Goal: Communication & Community: Participate in discussion

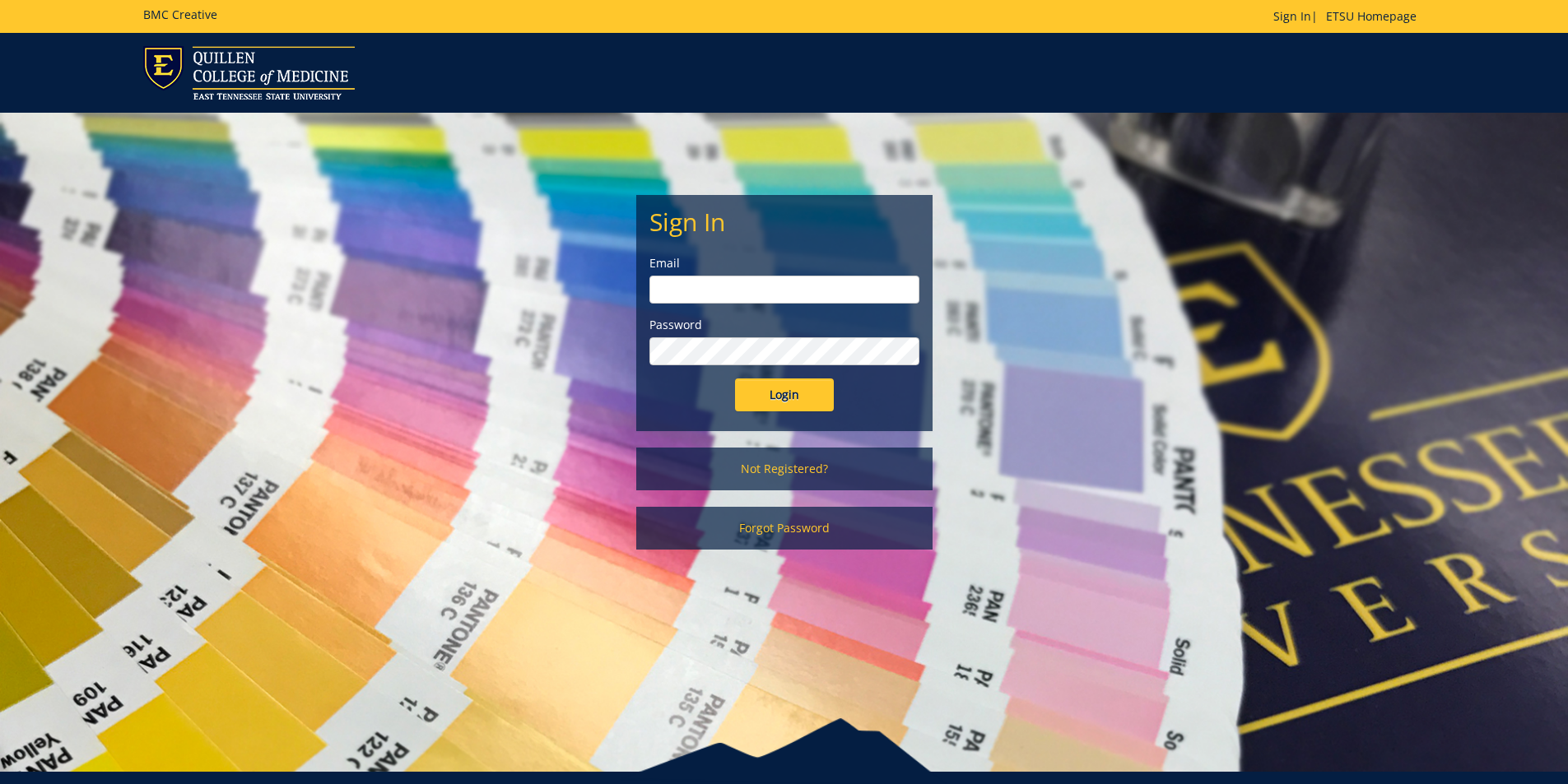
type input "[EMAIL_ADDRESS][DOMAIN_NAME]"
click at [786, 403] on input "Login" at bounding box center [784, 395] width 99 height 33
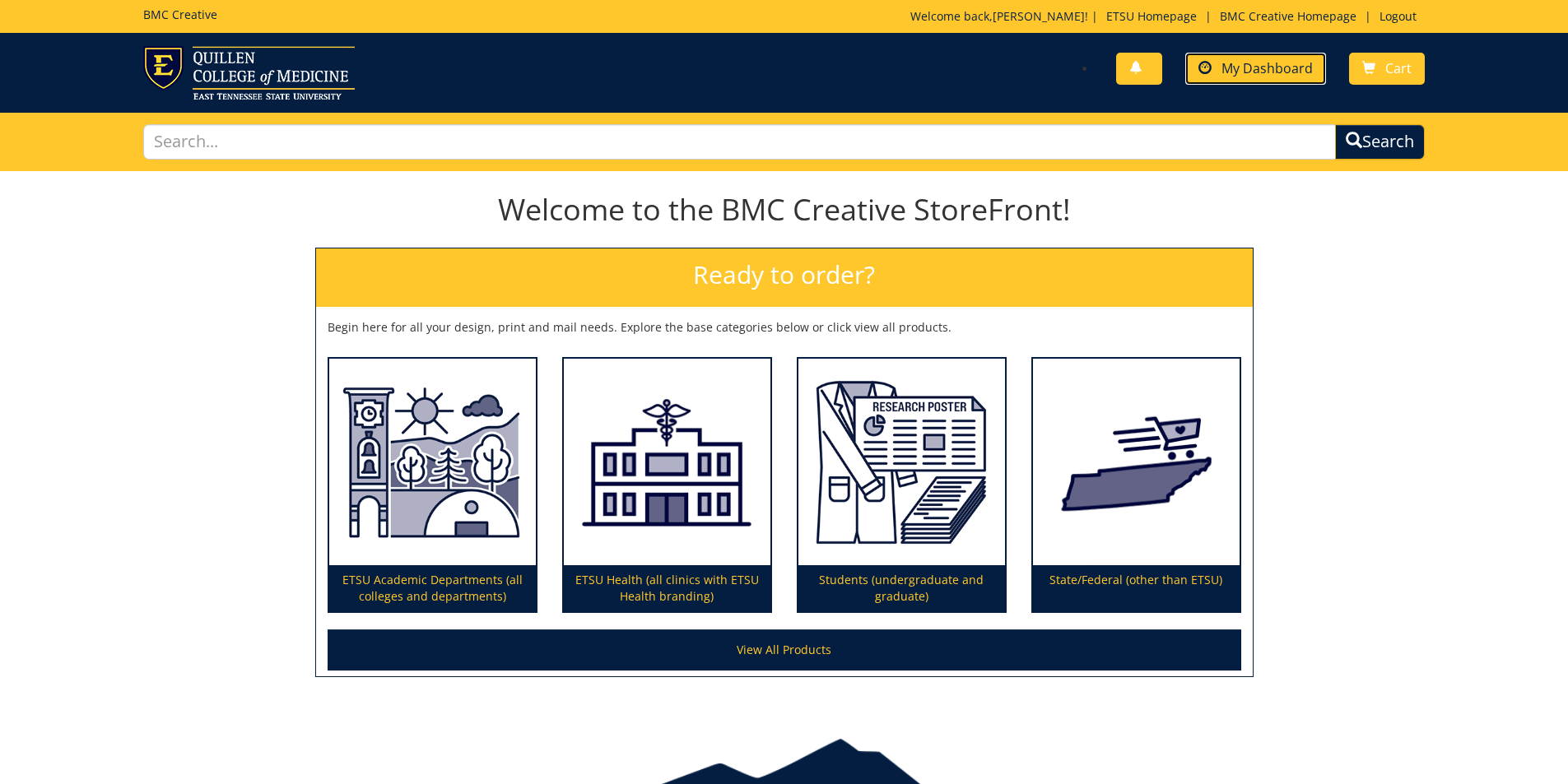
click at [1280, 60] on span "My Dashboard" at bounding box center [1267, 68] width 92 height 19
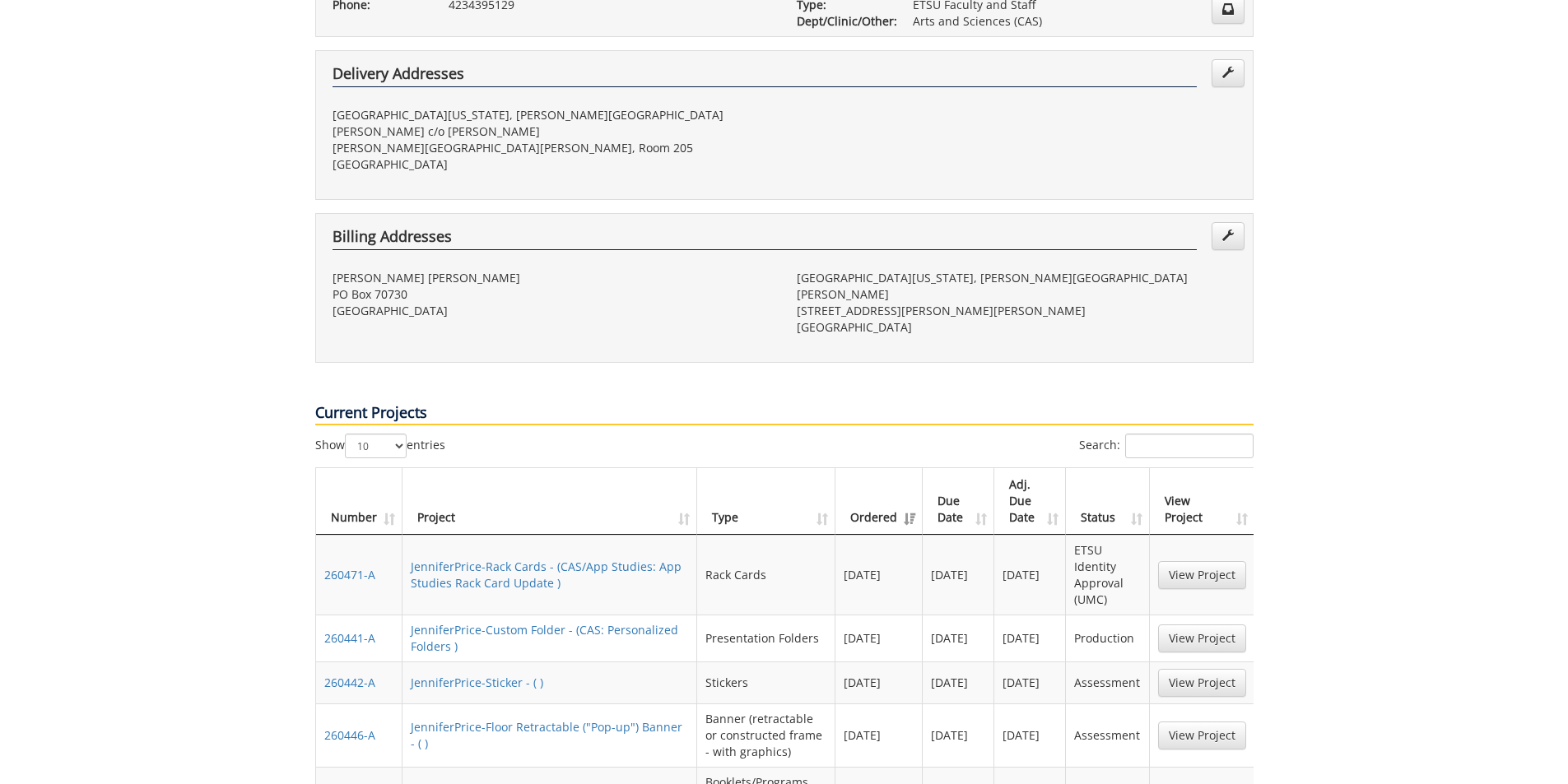
scroll to position [493, 0]
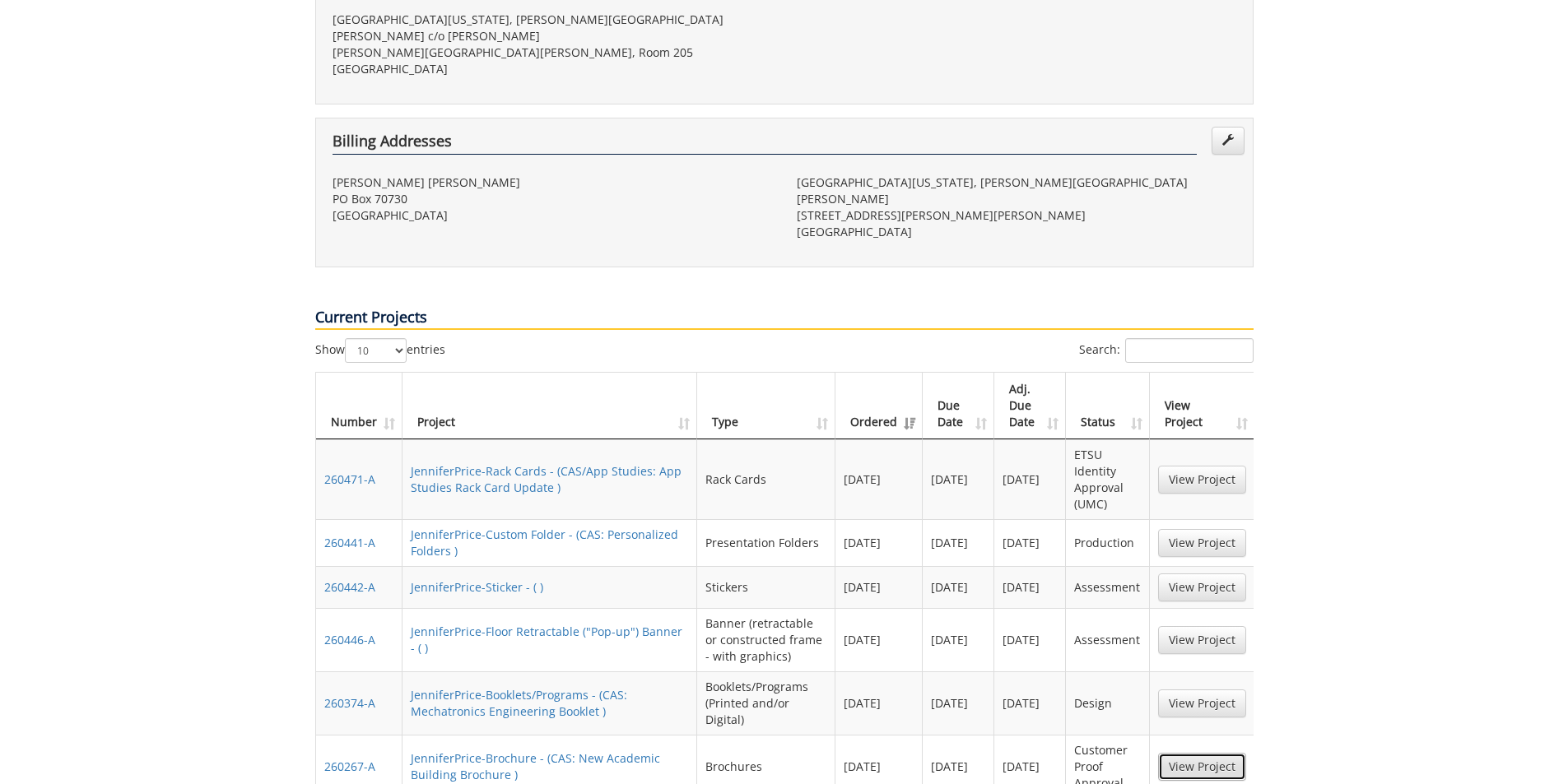
click at [1182, 753] on link "View Project" at bounding box center [1201, 766] width 88 height 28
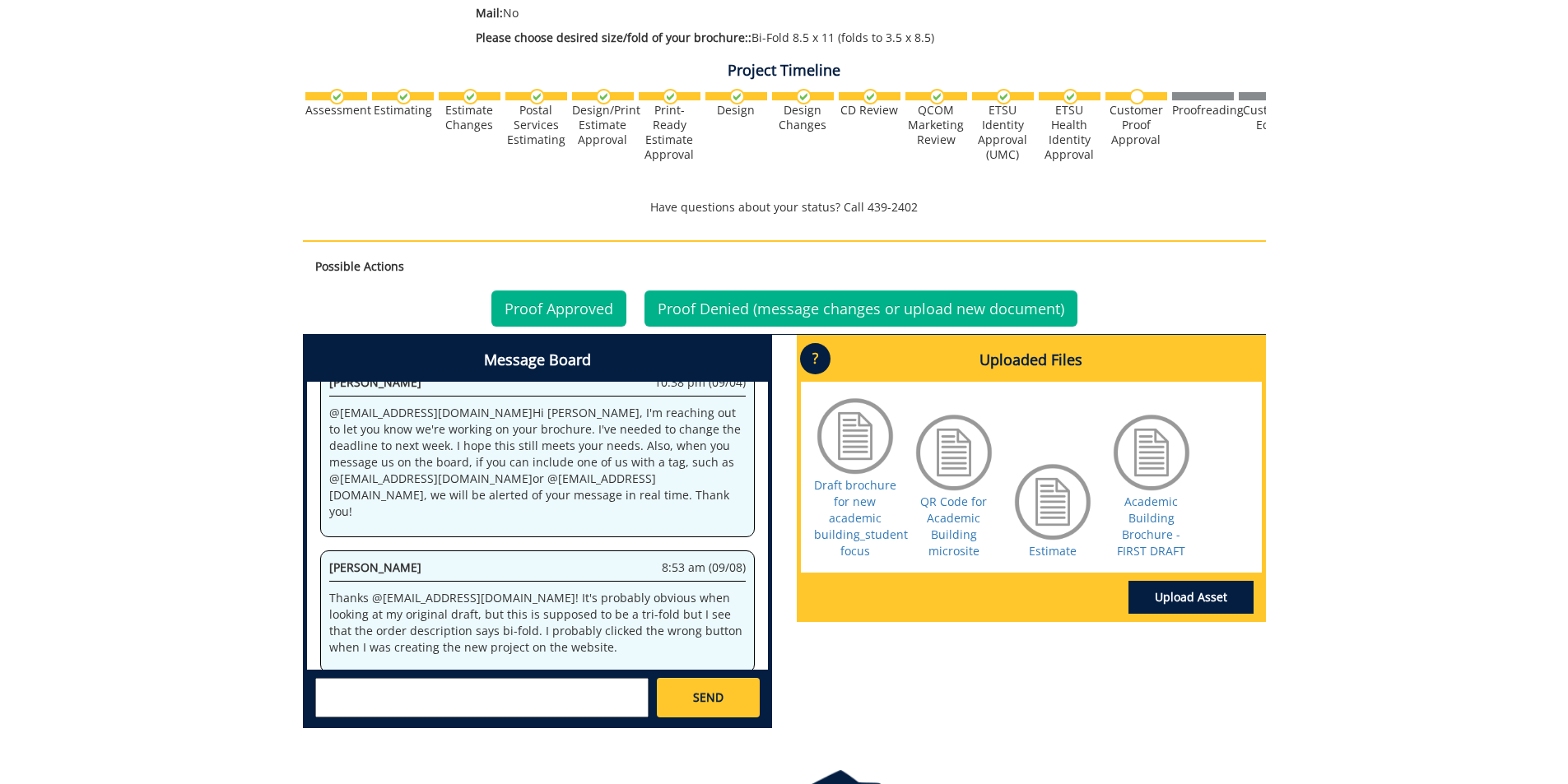
scroll to position [493, 0]
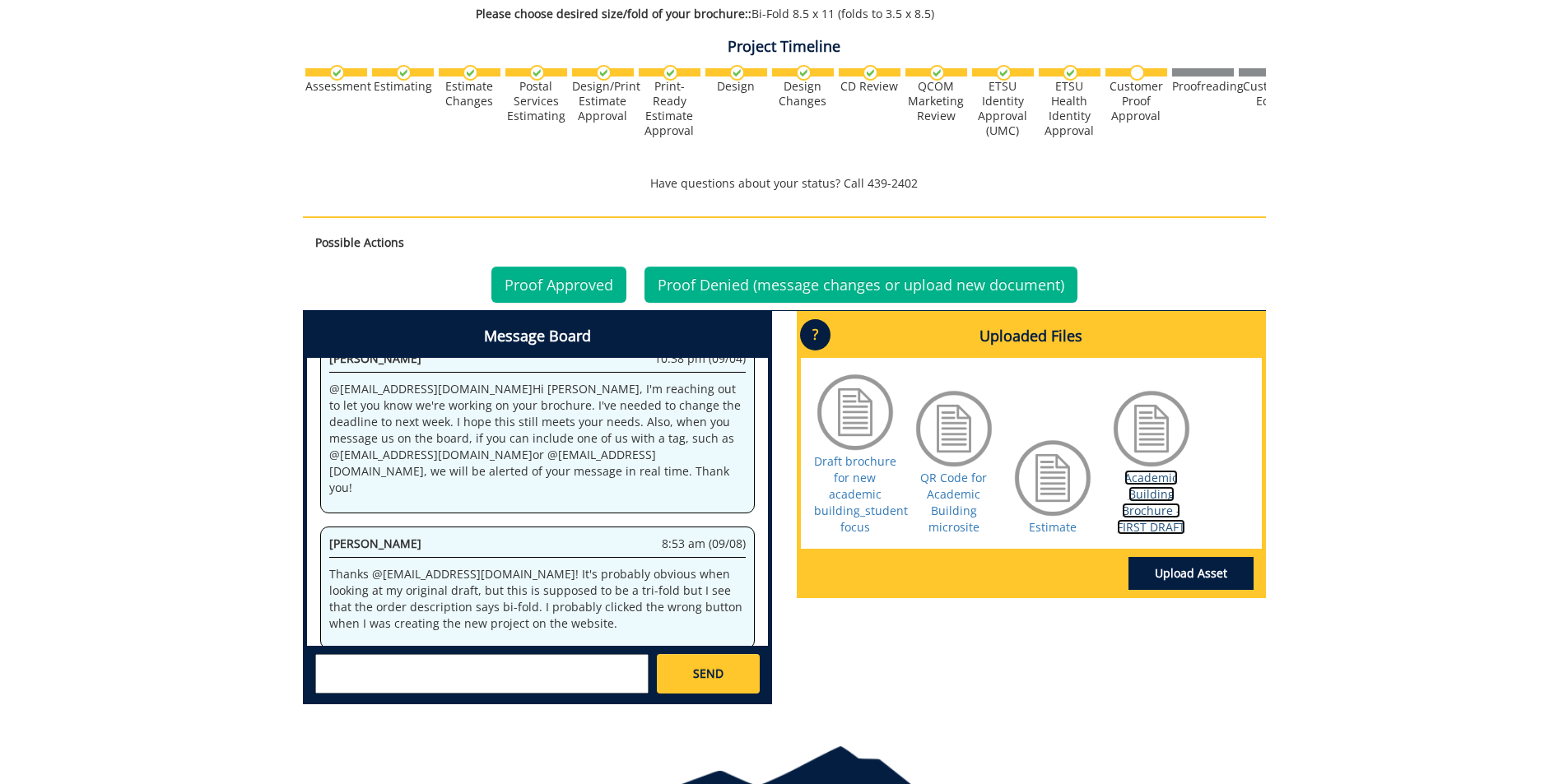
click at [1137, 500] on link "Academic Building Brochure - FIRST DRAFT" at bounding box center [1151, 502] width 69 height 65
click at [439, 675] on textarea at bounding box center [482, 674] width 333 height 40
click at [317, 662] on textarea "@[EMAIL_ADDRESS][DOMAIN_NAME] Hi [PERSON_NAME]." at bounding box center [482, 674] width 333 height 40
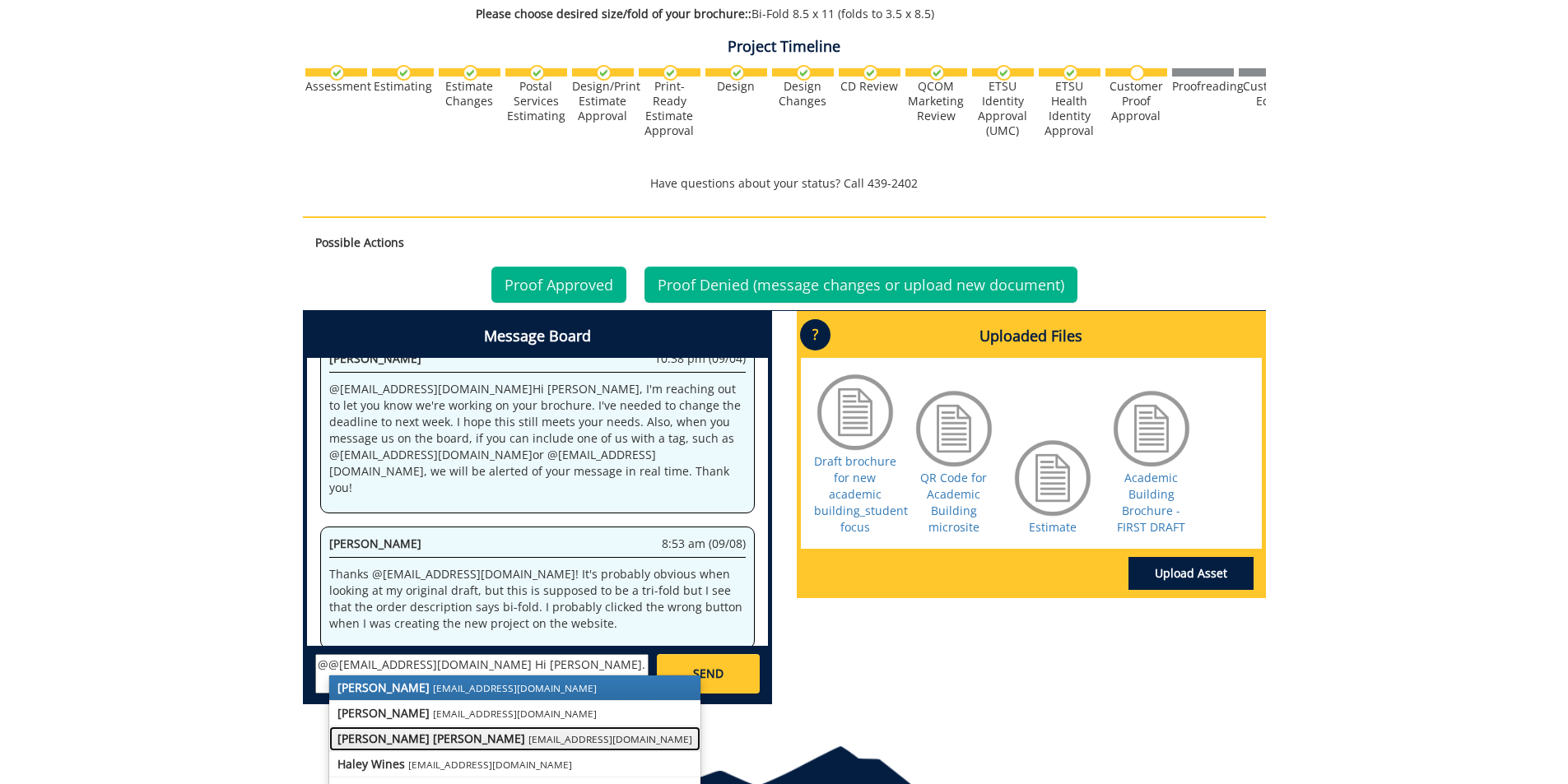
click at [529, 740] on small "[EMAIL_ADDRESS][DOMAIN_NAME]" at bounding box center [610, 739] width 164 height 13
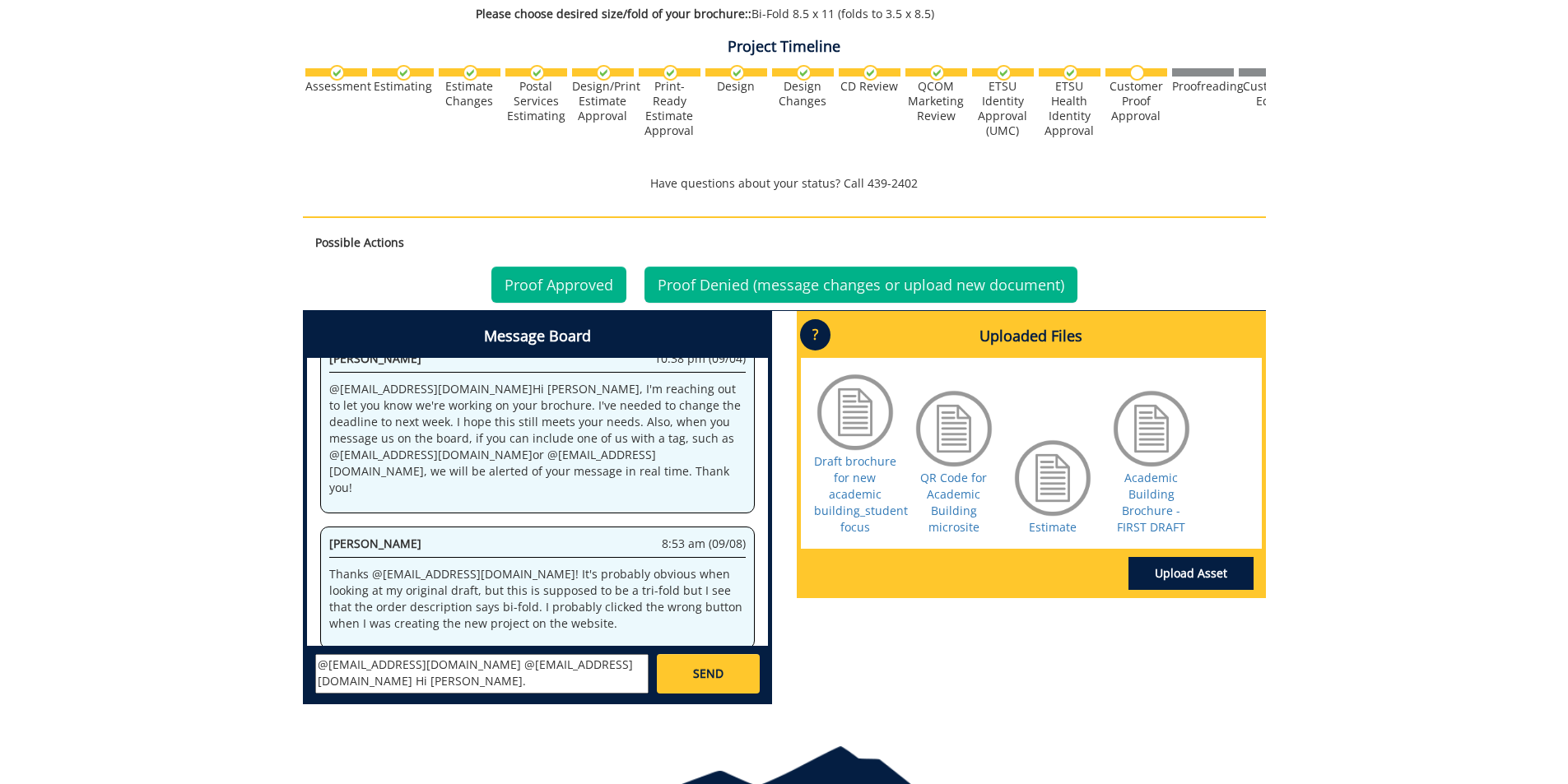
click at [571, 669] on textarea "@[EMAIL_ADDRESS][DOMAIN_NAME] @[EMAIL_ADDRESS][DOMAIN_NAME] Hi [PERSON_NAME]." at bounding box center [482, 674] width 333 height 40
click at [571, 666] on textarea "@[EMAIL_ADDRESS][DOMAIN_NAME] @[EMAIL_ADDRESS][DOMAIN_NAME] Hi [PERSON_NAME] an…" at bounding box center [482, 674] width 333 height 40
click at [387, 685] on textarea "@[EMAIL_ADDRESS][DOMAIN_NAME] @[EMAIL_ADDRESS][DOMAIN_NAME] Hi, [PERSON_NAME] a…" at bounding box center [482, 674] width 333 height 40
click at [418, 668] on textarea "@[EMAIL_ADDRESS][DOMAIN_NAME] @[EMAIL_ADDRESS][DOMAIN_NAME] Hi, [PERSON_NAME] a…" at bounding box center [482, 674] width 333 height 40
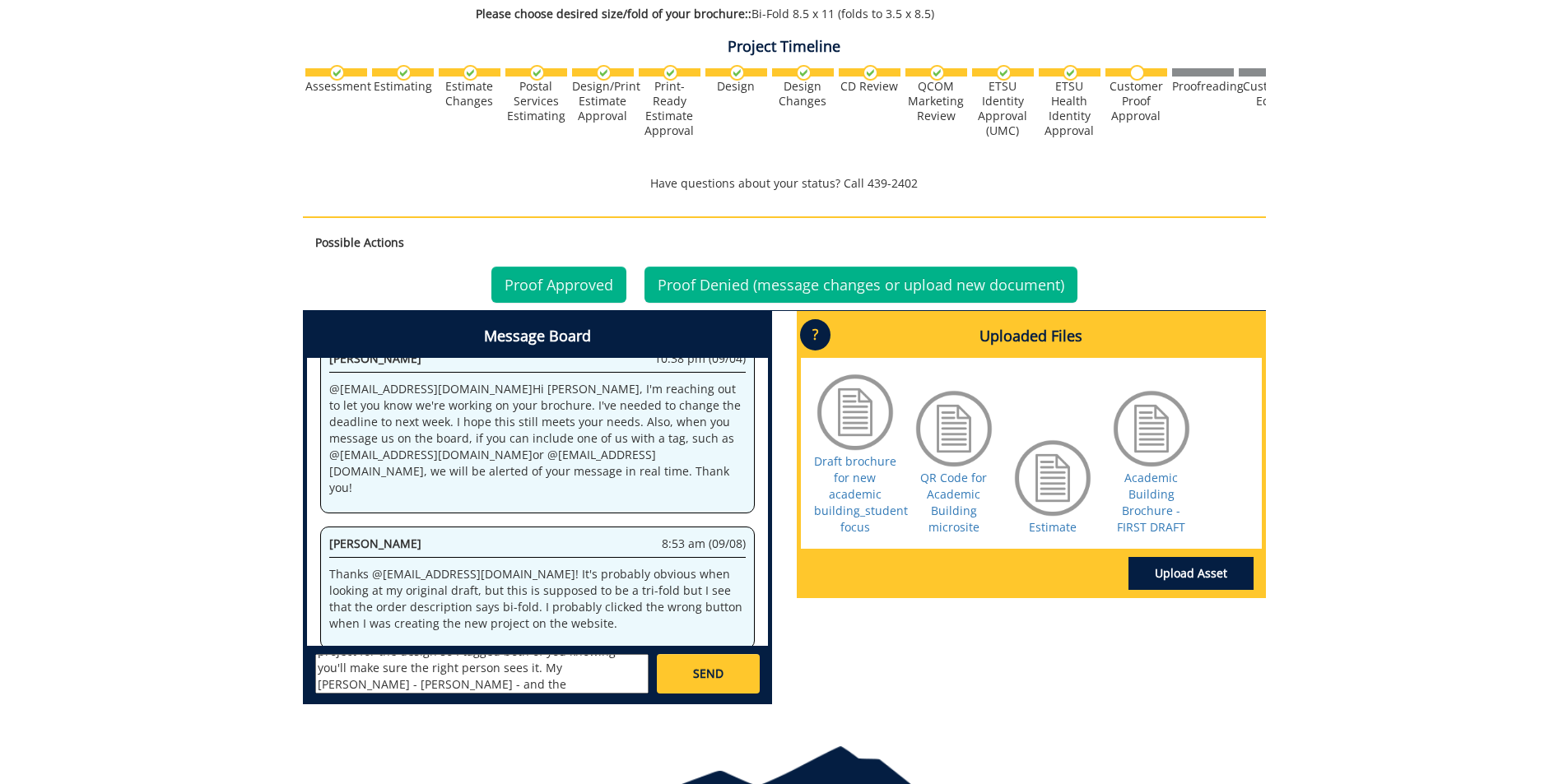
scroll to position [64, 0]
drag, startPoint x: 489, startPoint y: 684, endPoint x: 586, endPoint y: 691, distance: 97.3
click at [586, 691] on textarea "@[EMAIL_ADDRESS][DOMAIN_NAME] @[EMAIL_ADDRESS][DOMAIN_NAME] Hi, [PERSON_NAME] a…" at bounding box center [482, 674] width 333 height 40
type textarea "@[EMAIL_ADDRESS][DOMAIN_NAME] @[EMAIL_ADDRESS][DOMAIN_NAME] Hi, [PERSON_NAME] a…"
